Goal: Find contact information: Find contact information

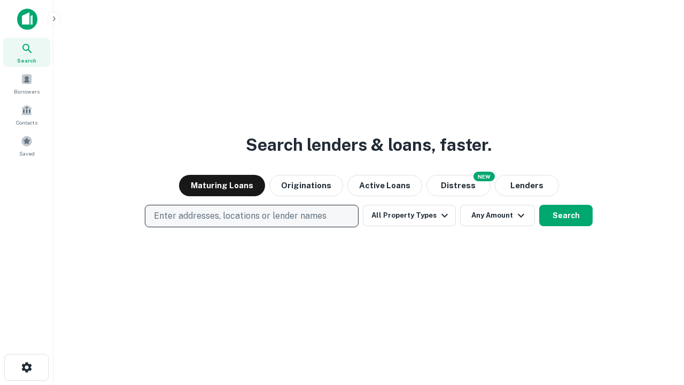
click at [251, 216] on p "Enter addresses, locations or lender names" at bounding box center [240, 216] width 173 height 13
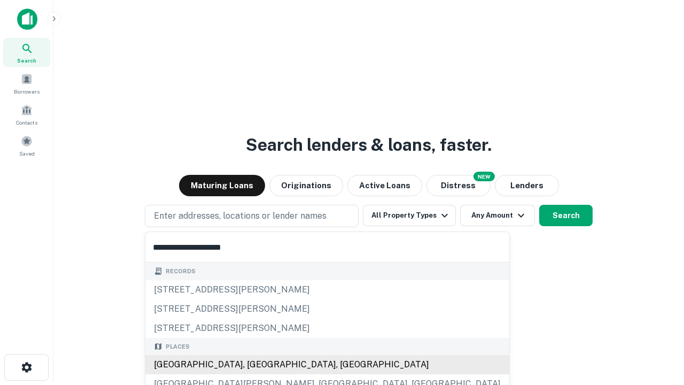
click at [256, 365] on div "Santa Monica, CA, USA" at bounding box center [327, 364] width 364 height 19
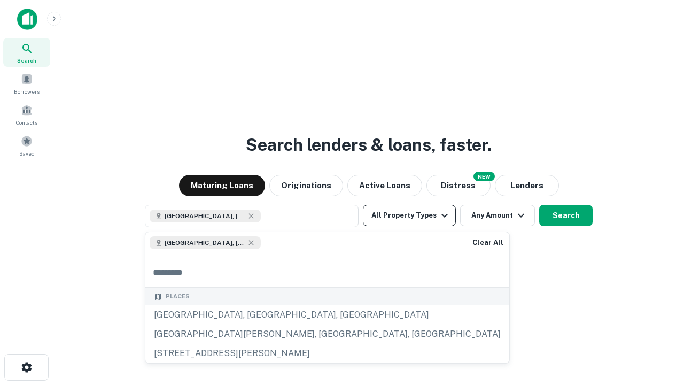
click at [410, 215] on button "All Property Types" at bounding box center [409, 215] width 93 height 21
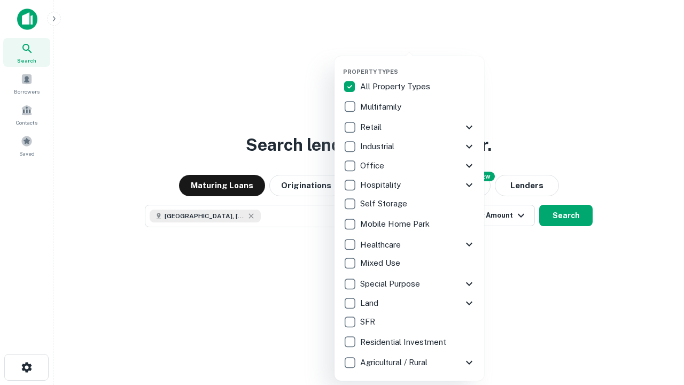
click at [418, 65] on button "button" at bounding box center [418, 65] width 150 height 1
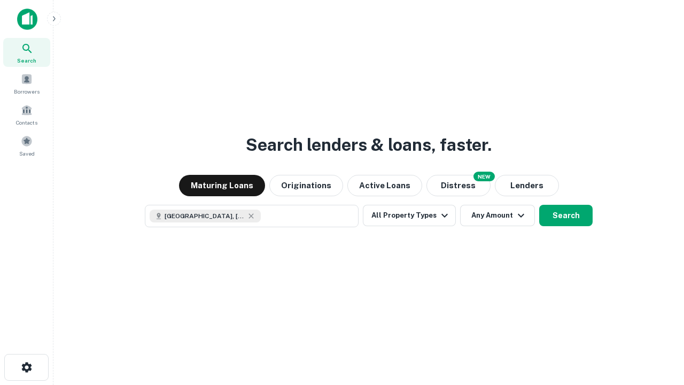
scroll to position [17, 0]
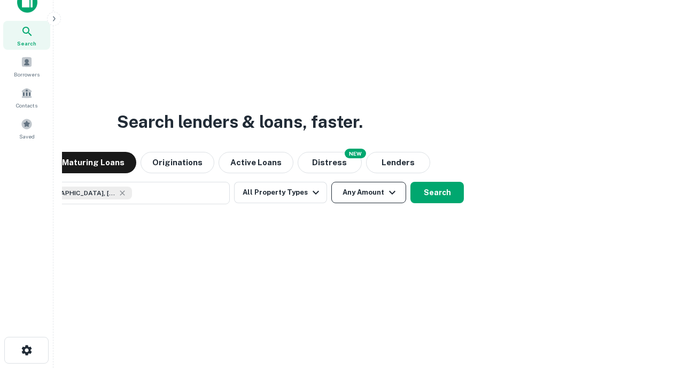
click at [331, 182] on button "Any Amount" at bounding box center [368, 192] width 75 height 21
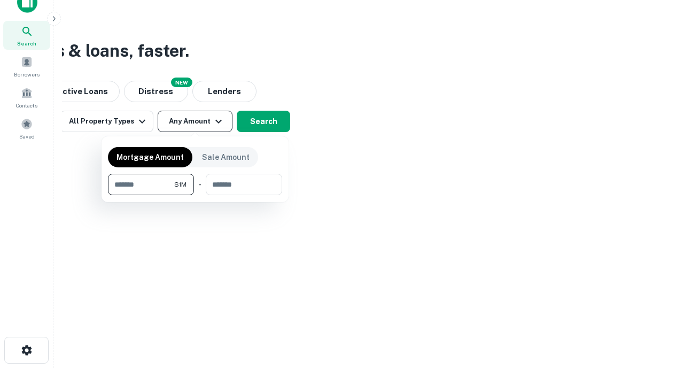
type input "*******"
click at [195, 195] on button "button" at bounding box center [195, 195] width 174 height 1
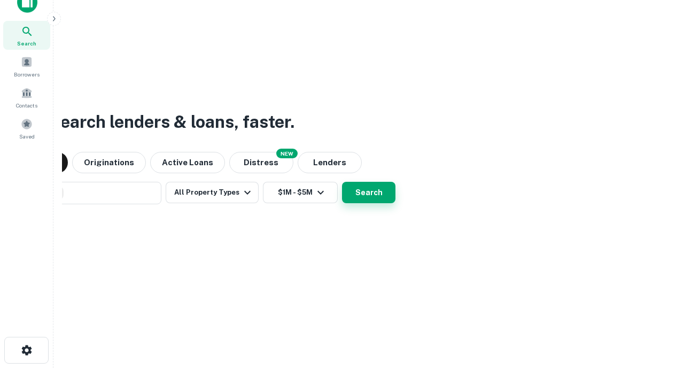
click at [342, 182] on button "Search" at bounding box center [368, 192] width 53 height 21
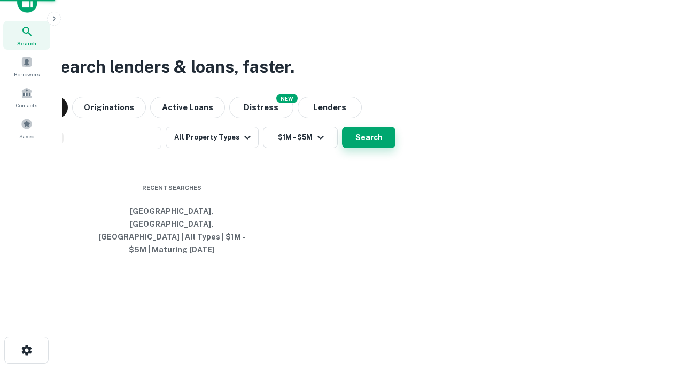
scroll to position [35, 303]
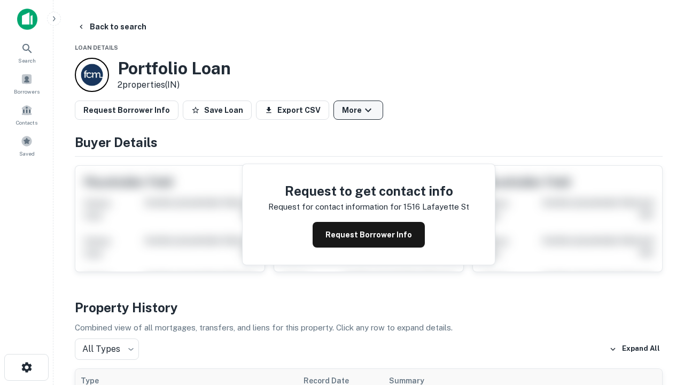
click at [358, 110] on button "More" at bounding box center [359, 110] width 50 height 19
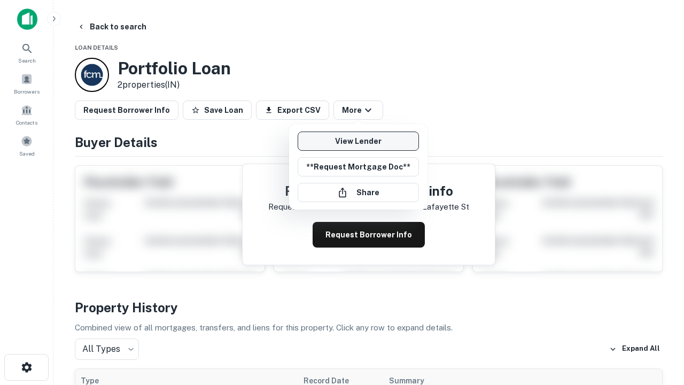
click at [358, 141] on link "View Lender" at bounding box center [358, 141] width 121 height 19
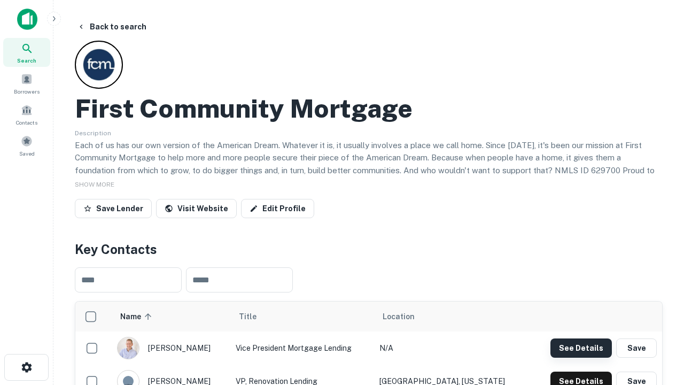
click at [581, 348] on button "See Details" at bounding box center [581, 347] width 61 height 19
click at [26, 367] on icon "button" at bounding box center [26, 367] width 13 height 13
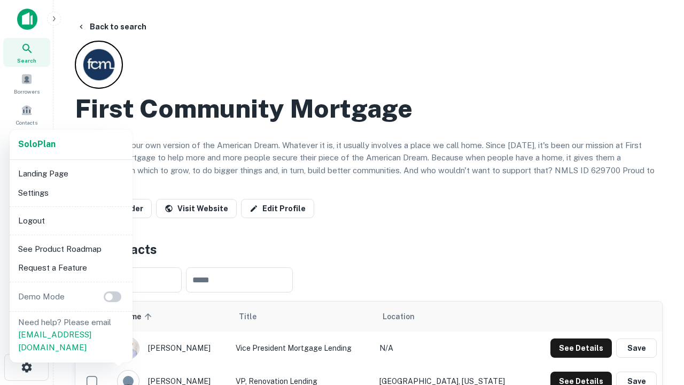
click at [71, 220] on li "Logout" at bounding box center [71, 220] width 114 height 19
